Goal: Find specific page/section: Find specific page/section

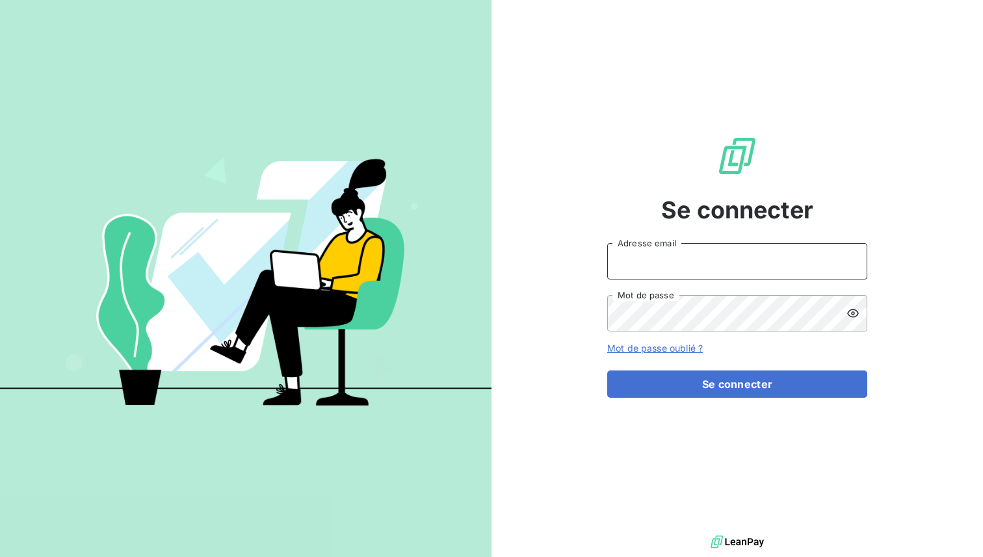
click at [630, 264] on input "Adresse email" at bounding box center [737, 261] width 260 height 36
type input "admin@ozyme"
click at [607, 371] on button "Se connecter" at bounding box center [737, 384] width 260 height 27
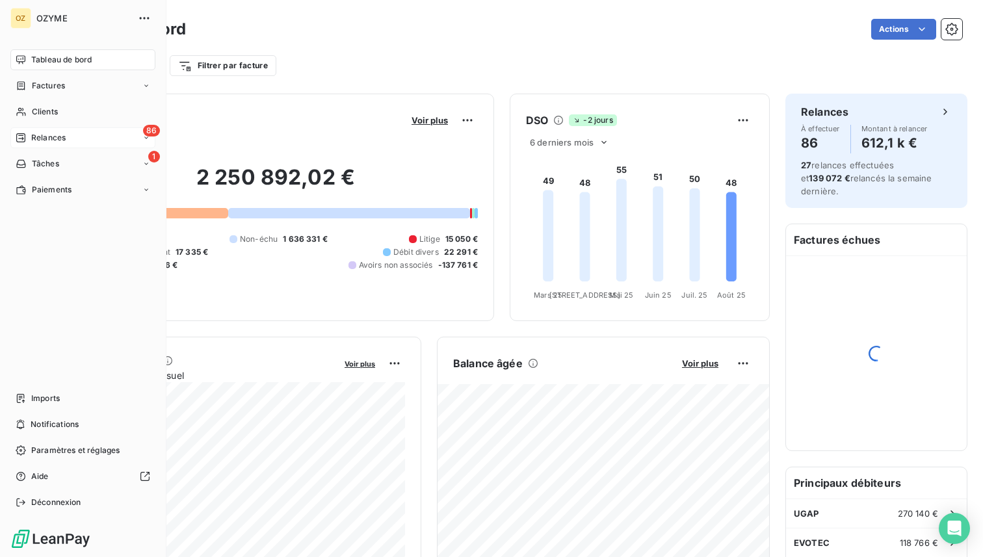
click at [53, 142] on span "Relances" at bounding box center [48, 138] width 34 height 12
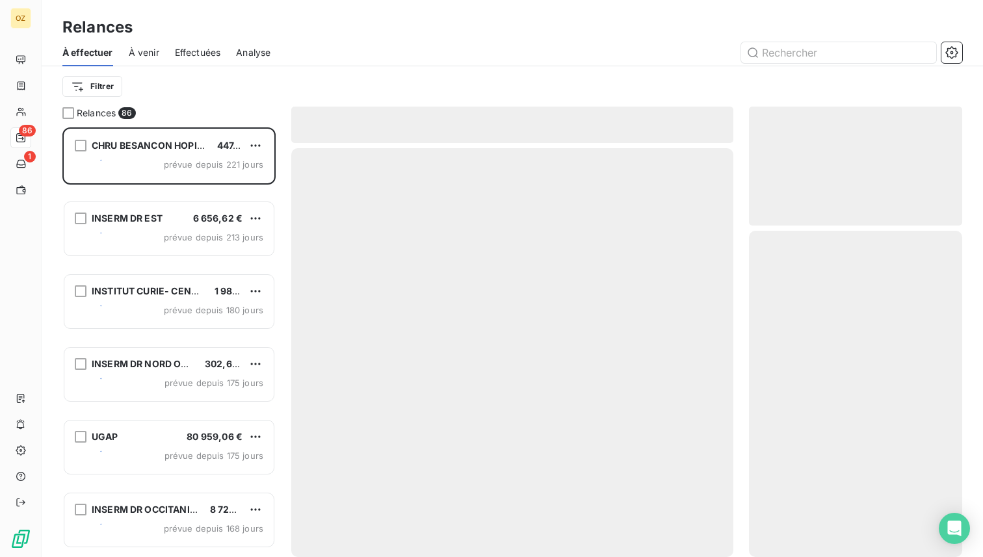
scroll to position [430, 213]
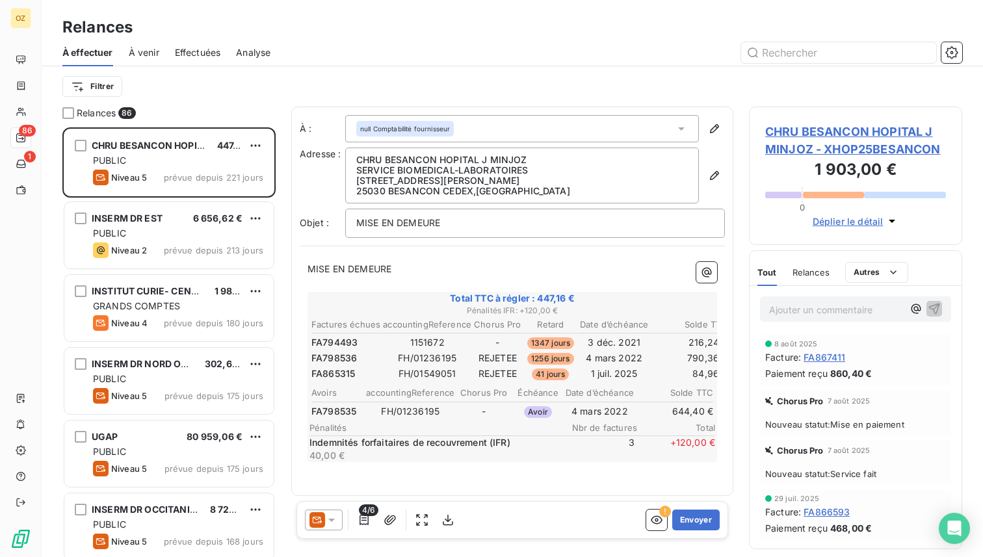
click at [201, 56] on span "Effectuées" at bounding box center [198, 52] width 46 height 13
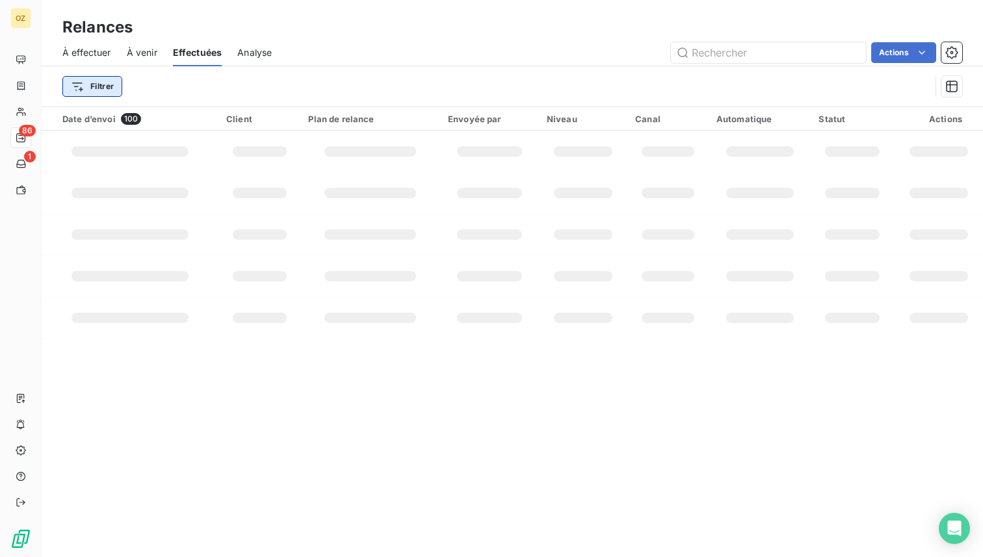
click at [97, 86] on html "OZ 86 1 Relances À effectuer À venir Effectuées Analyse Actions Filtrer Date d’…" at bounding box center [491, 278] width 983 height 557
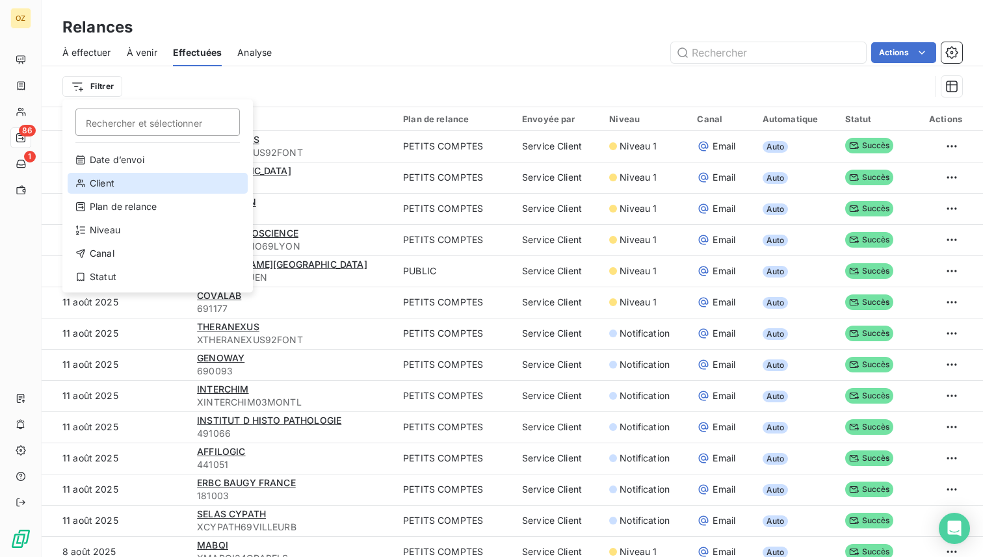
click at [112, 182] on div "Client" at bounding box center [158, 183] width 180 height 21
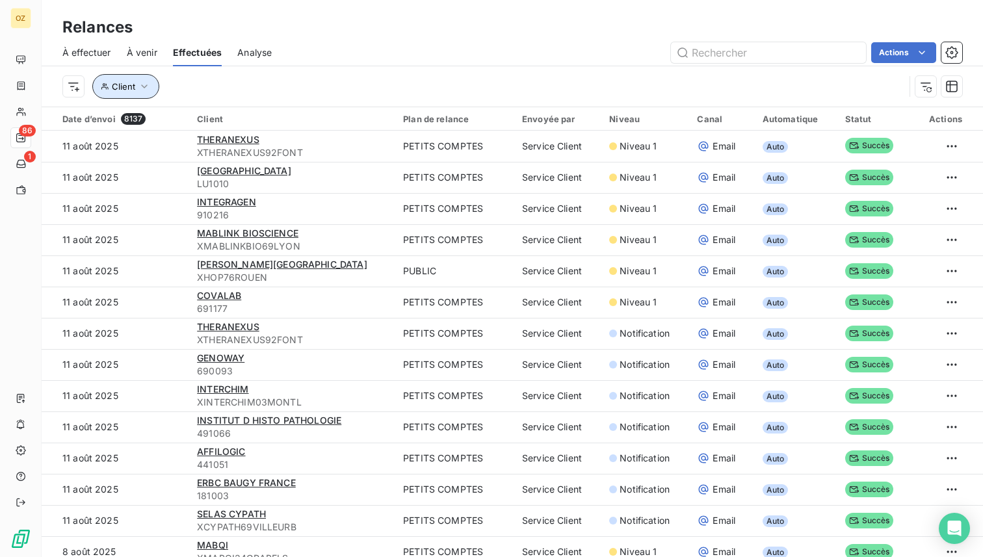
click at [131, 85] on span "Client" at bounding box center [123, 86] width 23 height 10
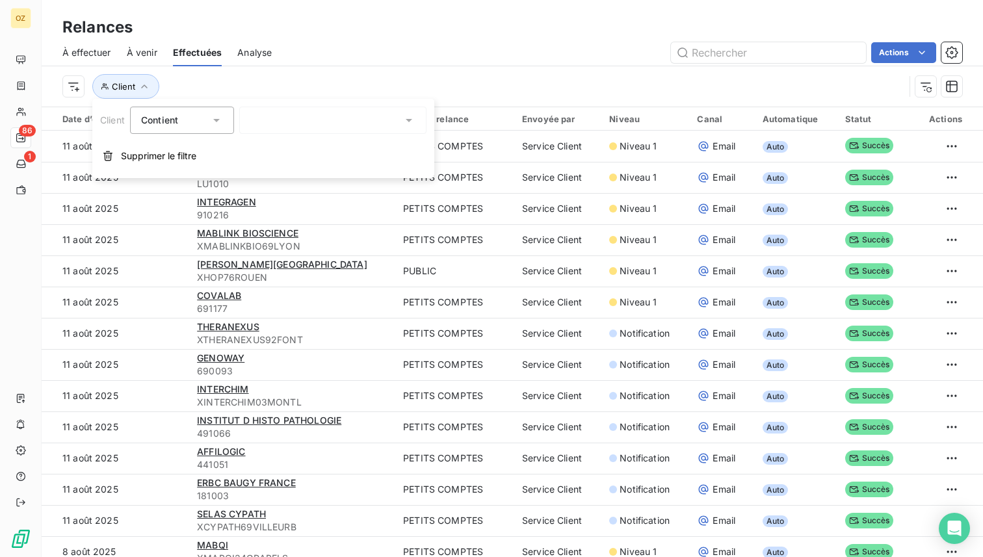
click at [280, 108] on div at bounding box center [332, 120] width 187 height 27
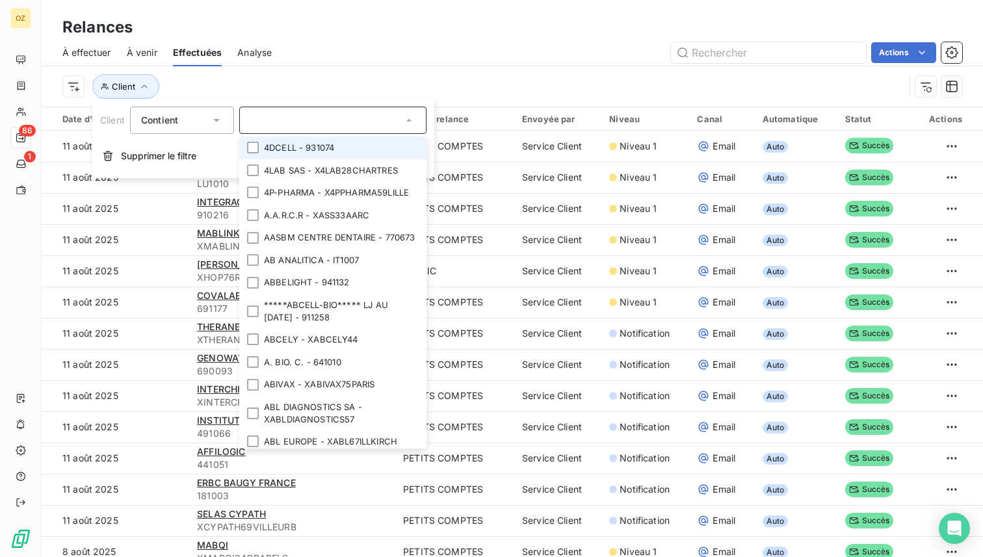
paste input "SARL LGD"
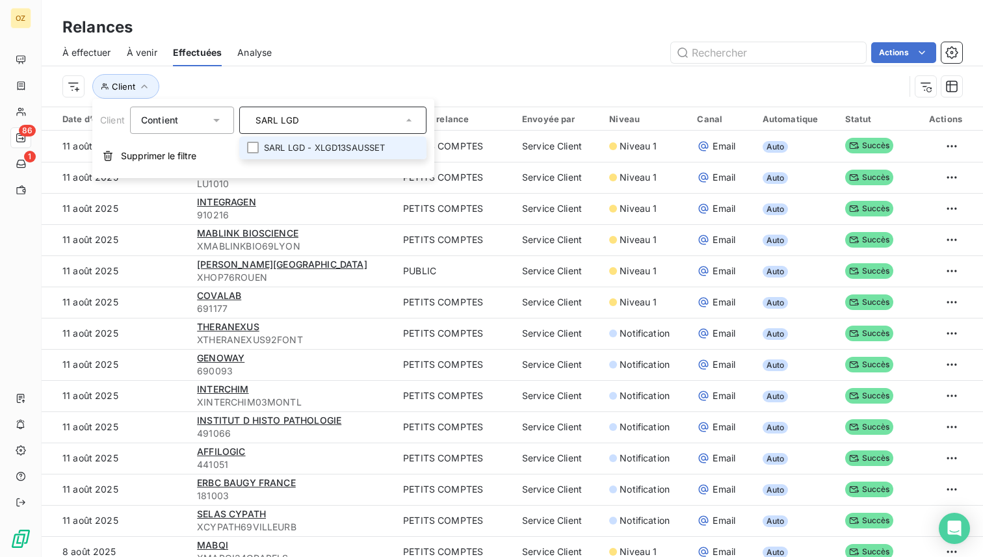
type input "SARL LGD"
click at [317, 143] on li "SARL LGD - XLGD13SAUSSET" at bounding box center [332, 148] width 187 height 23
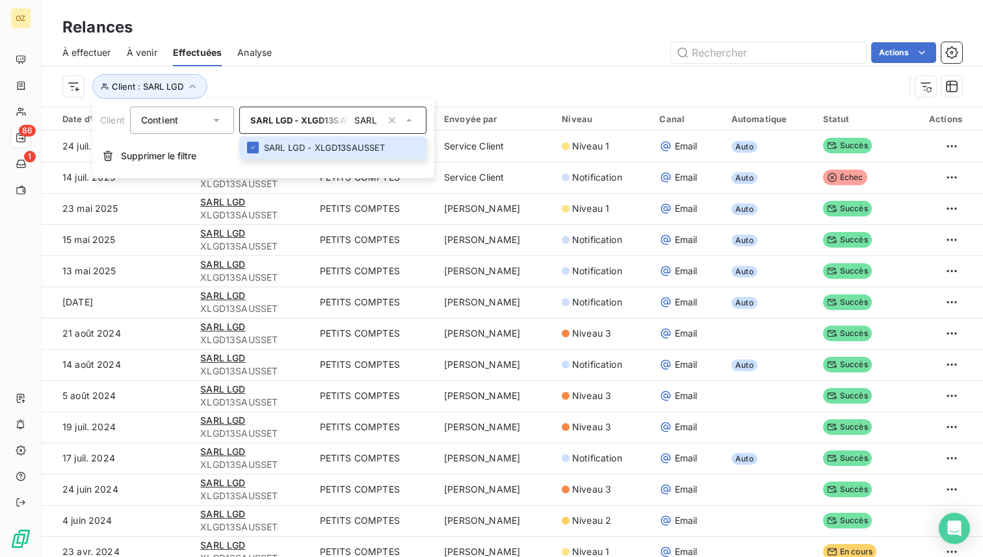
click at [397, 71] on div "Client : SARL LGD" at bounding box center [512, 86] width 900 height 40
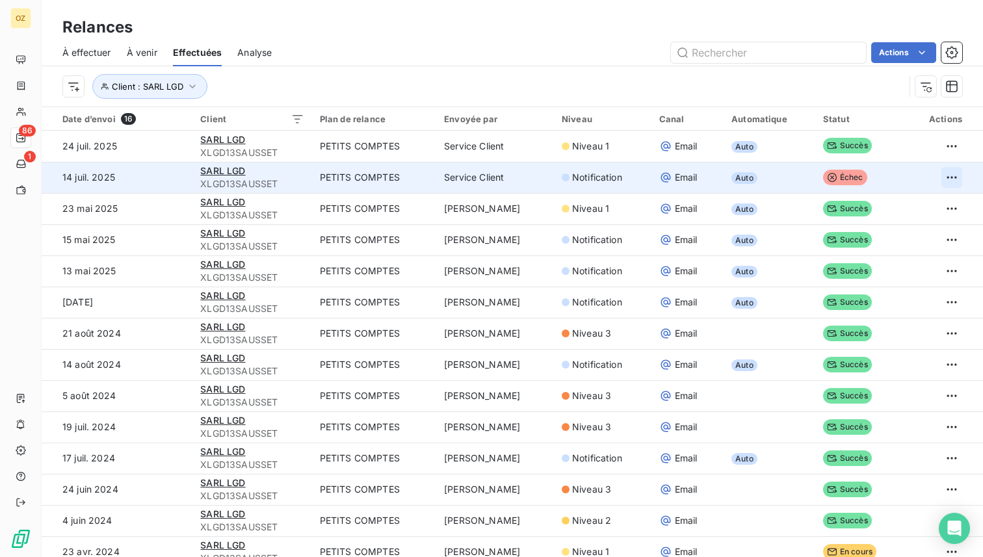
click at [942, 176] on html "OZ 86 1 Relances À effectuer À venir Effectuées Analyse Actions Client : SARL L…" at bounding box center [491, 278] width 983 height 557
click at [417, 172] on td "PETITS COMPTES" at bounding box center [374, 177] width 124 height 31
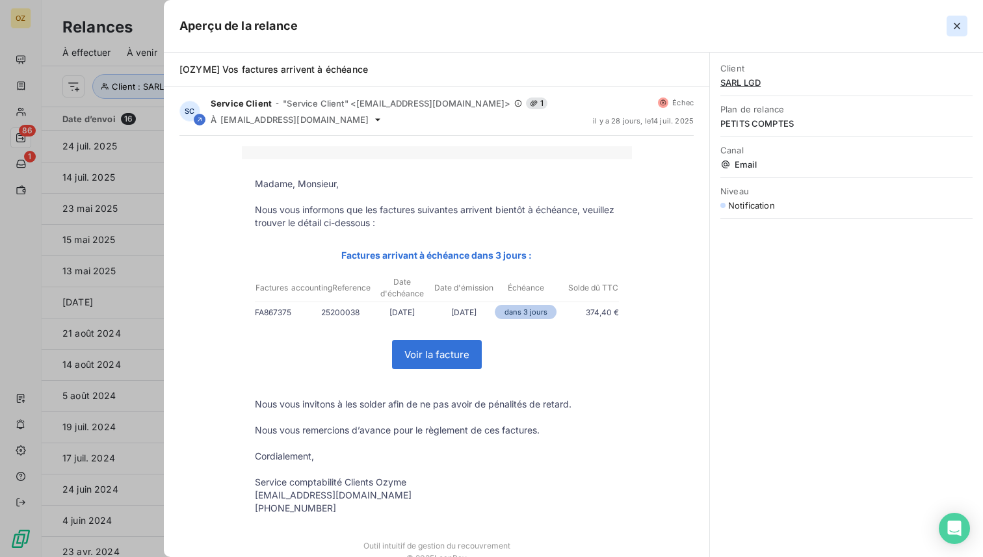
click at [956, 25] on icon "button" at bounding box center [957, 26] width 13 height 13
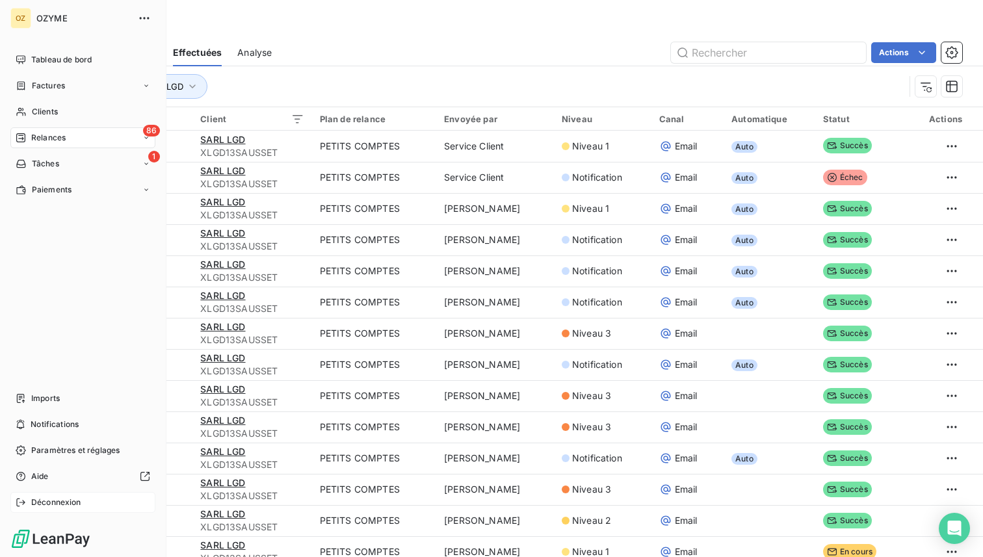
click at [20, 499] on icon at bounding box center [21, 502] width 10 height 10
